Goal: Contribute content: Contribute content

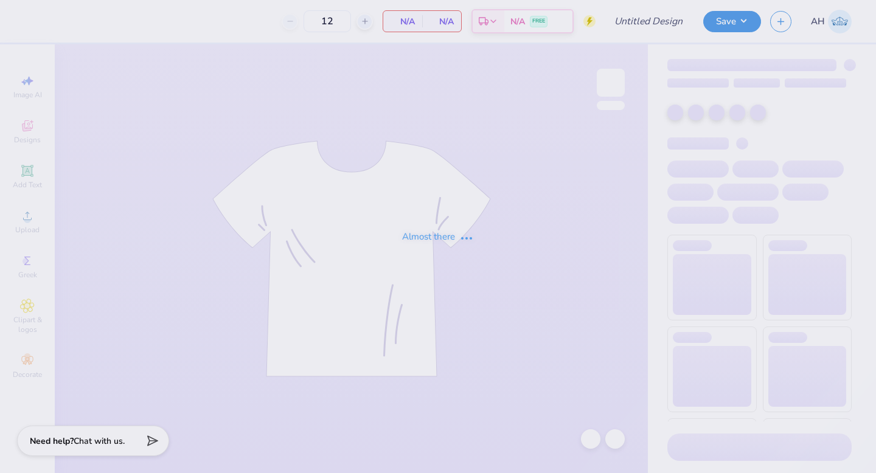
type input "Best Buddies Fall Tee 4 2025"
type input "60"
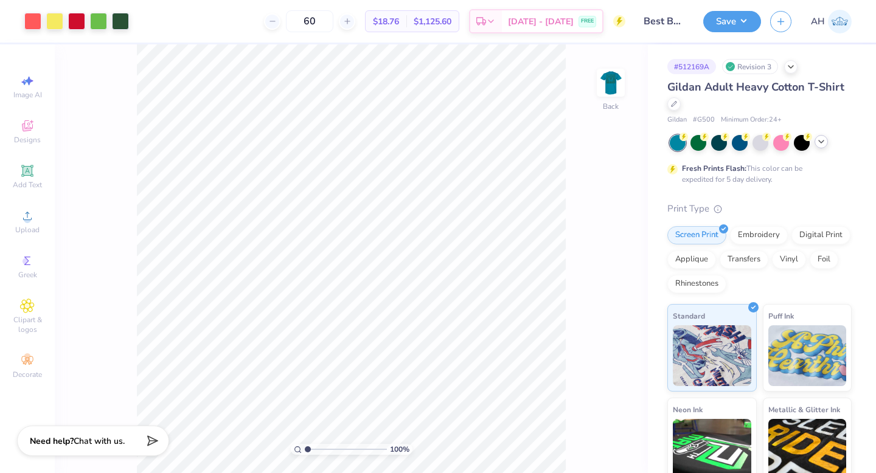
click at [820, 145] on icon at bounding box center [821, 142] width 10 height 10
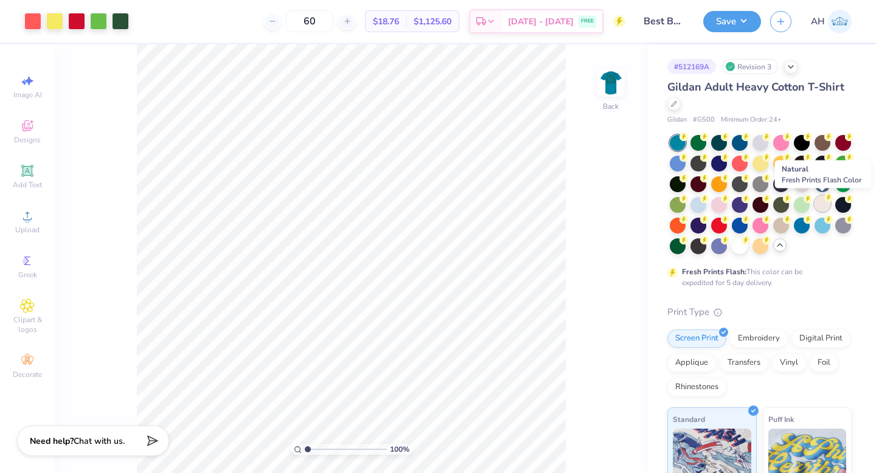
click at [819, 203] on div at bounding box center [822, 204] width 16 height 16
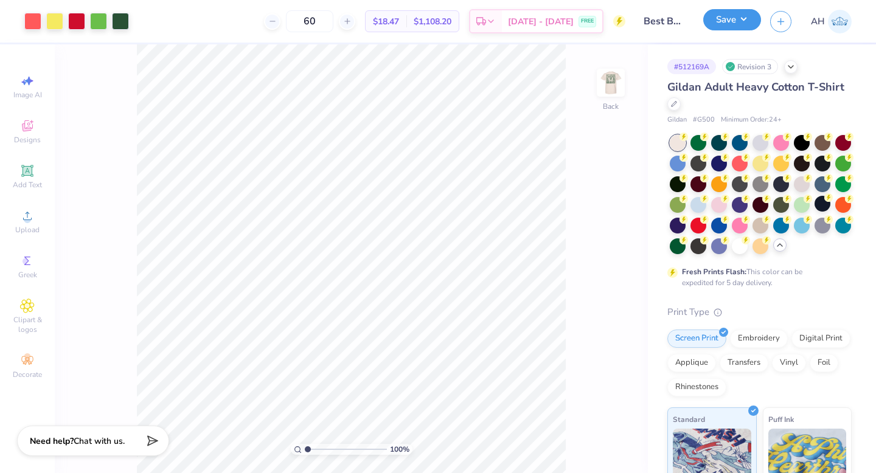
click at [731, 20] on button "Save" at bounding box center [732, 19] width 58 height 21
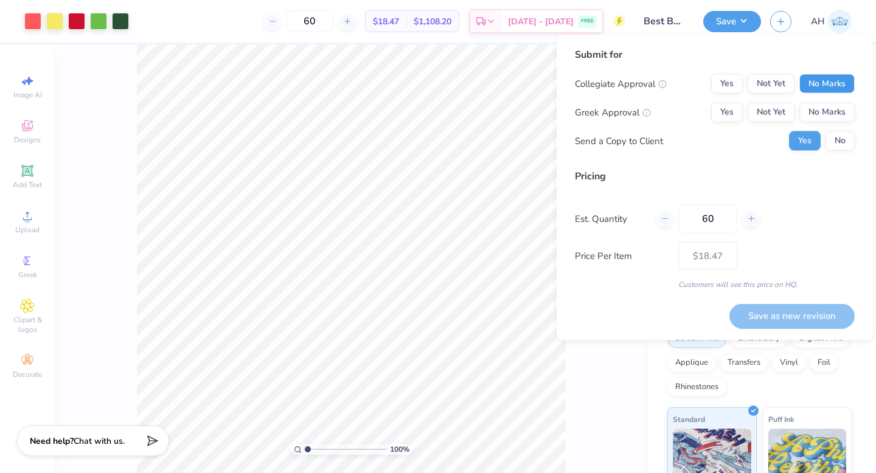
click at [836, 82] on button "No Marks" at bounding box center [826, 83] width 55 height 19
click at [835, 116] on button "No Marks" at bounding box center [826, 112] width 55 height 19
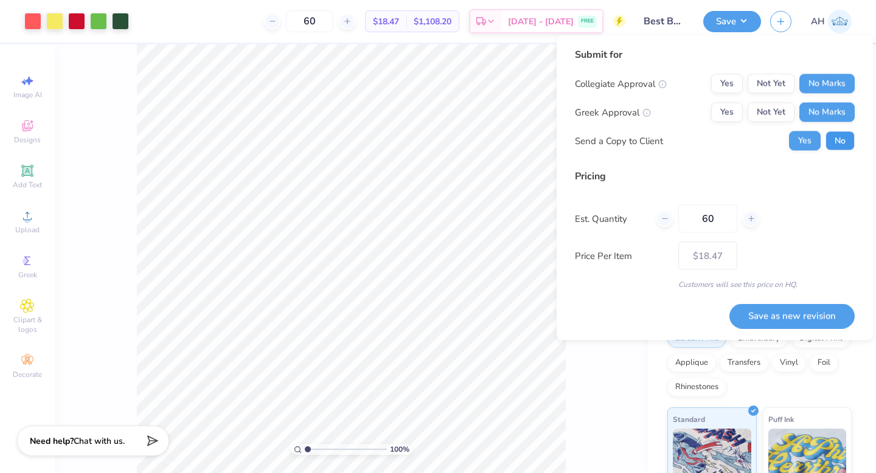
click at [836, 139] on button "No" at bounding box center [839, 140] width 29 height 19
click at [757, 313] on button "Save as new revision" at bounding box center [791, 315] width 125 height 25
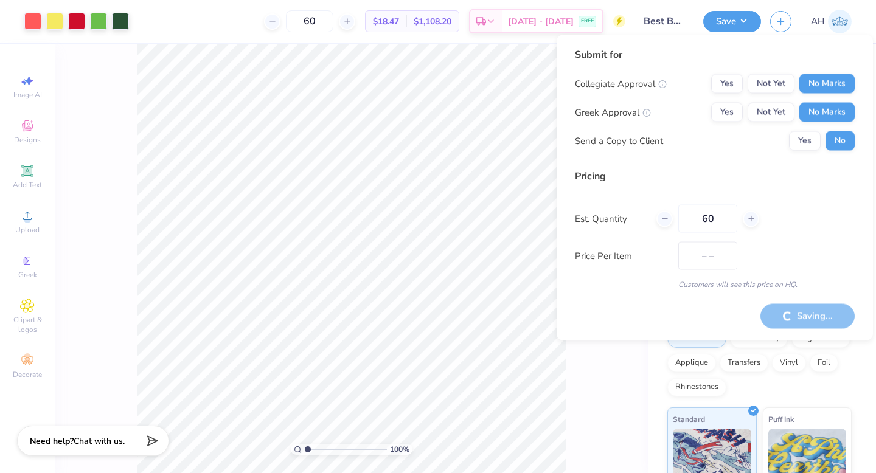
type input "$18.47"
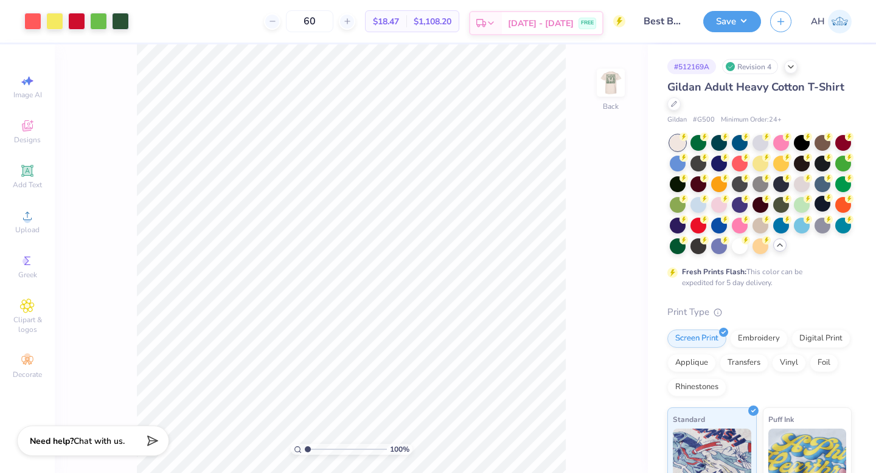
click at [496, 22] on icon at bounding box center [491, 23] width 10 height 10
click at [619, 18] on icon at bounding box center [619, 22] width 5 height 9
click at [595, 88] on div "100 % Back" at bounding box center [351, 258] width 593 height 429
click at [615, 83] on img at bounding box center [610, 83] width 24 height 24
